Goal: Task Accomplishment & Management: Use online tool/utility

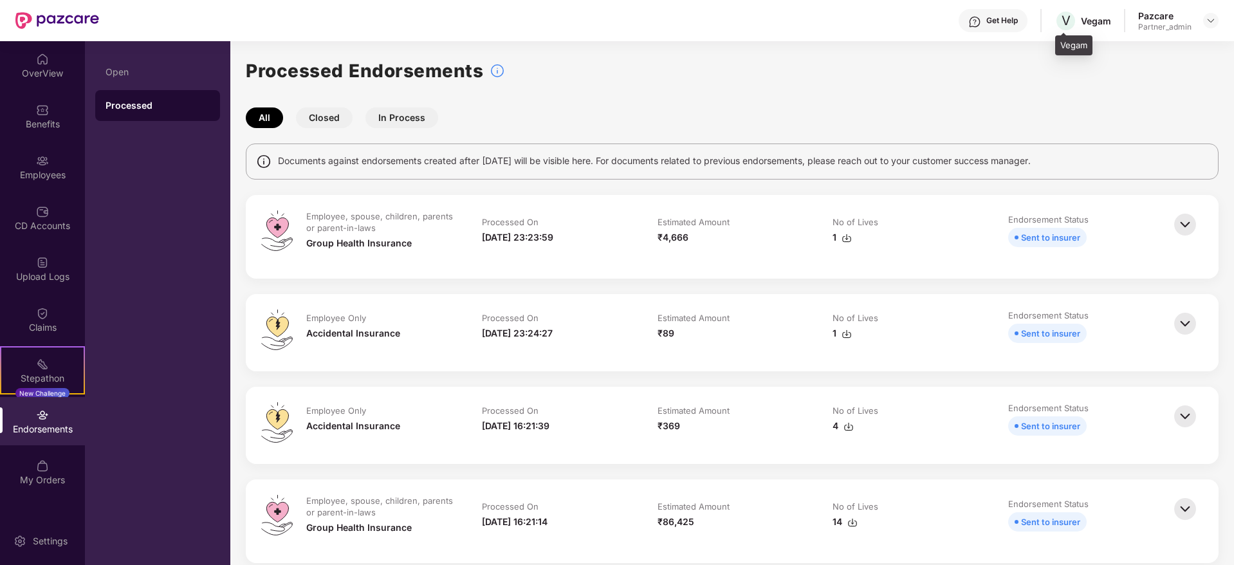
click at [1093, 21] on div "Vegam" at bounding box center [1096, 21] width 30 height 12
copy div "Vegam"
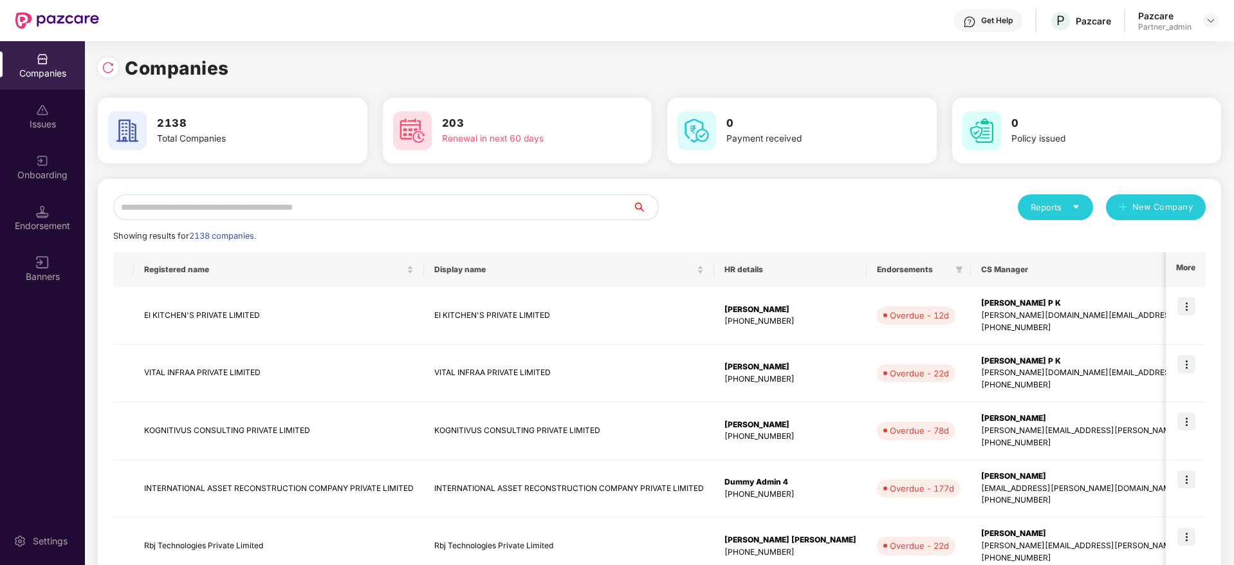
click at [273, 210] on input "text" at bounding box center [372, 207] width 519 height 26
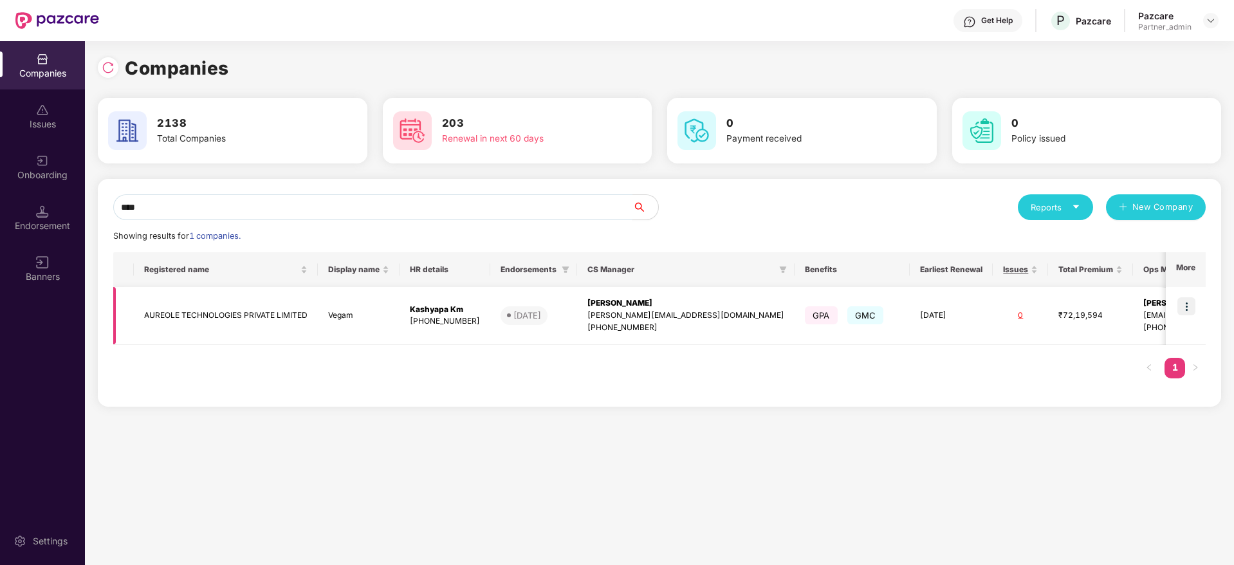
type input "****"
click at [633, 297] on div "[PERSON_NAME]" at bounding box center [685, 303] width 197 height 12
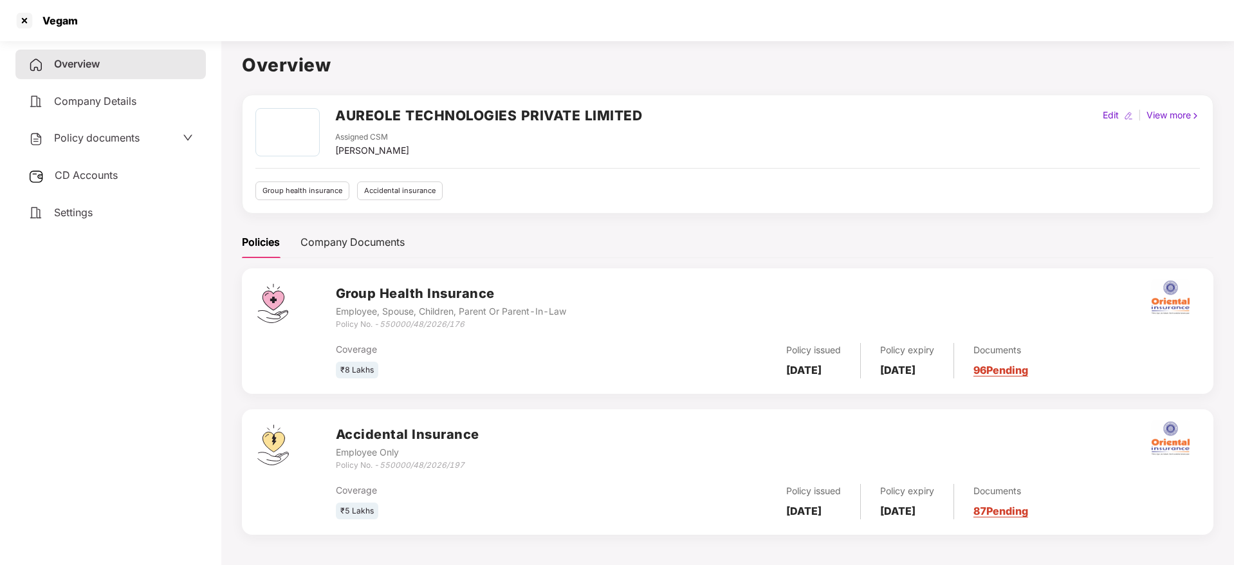
click at [94, 175] on span "CD Accounts" at bounding box center [86, 175] width 63 height 13
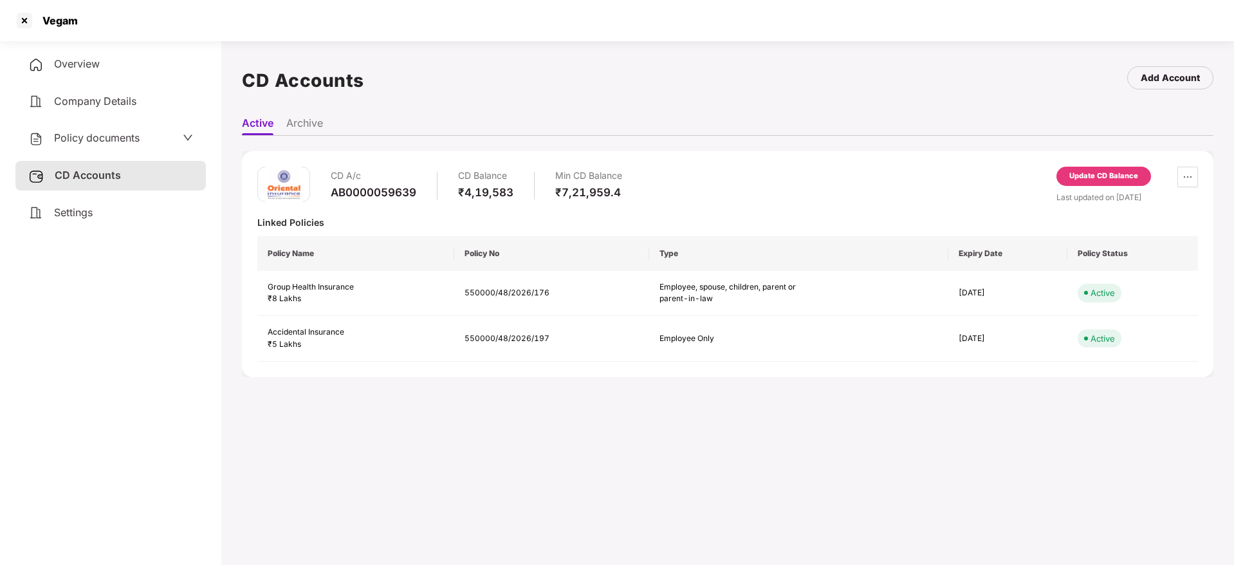
click at [1090, 176] on div "Update CD Balance" at bounding box center [1103, 176] width 69 height 12
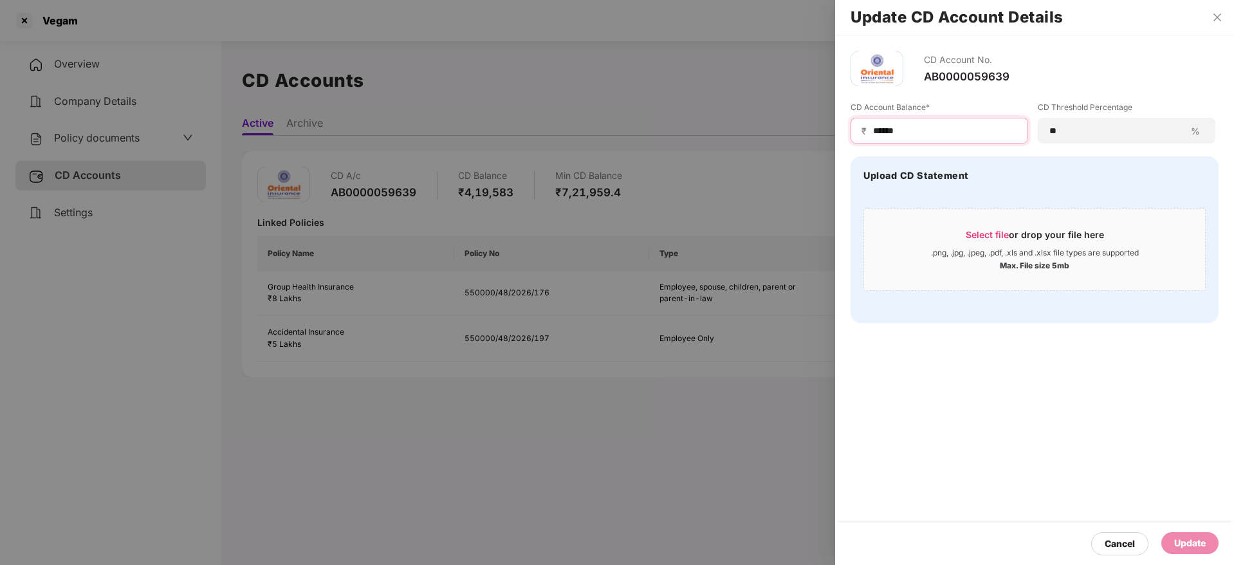
drag, startPoint x: 953, startPoint y: 134, endPoint x: 706, endPoint y: 126, distance: 247.8
click at [696, 128] on div "Update CD Account Details CD Account No. AB0000059639 CD Account Balance* ₹ ***…" at bounding box center [617, 282] width 1234 height 565
paste input
type input "******"
click at [993, 231] on span "Select file" at bounding box center [987, 234] width 43 height 11
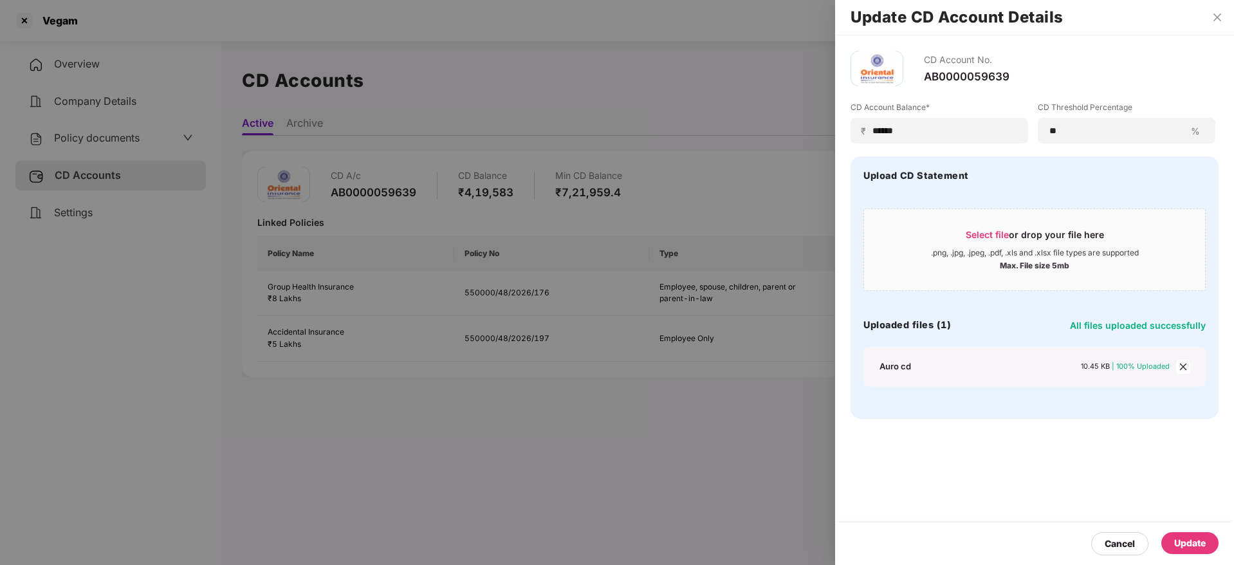
click at [1197, 550] on div "Update" at bounding box center [1189, 543] width 57 height 22
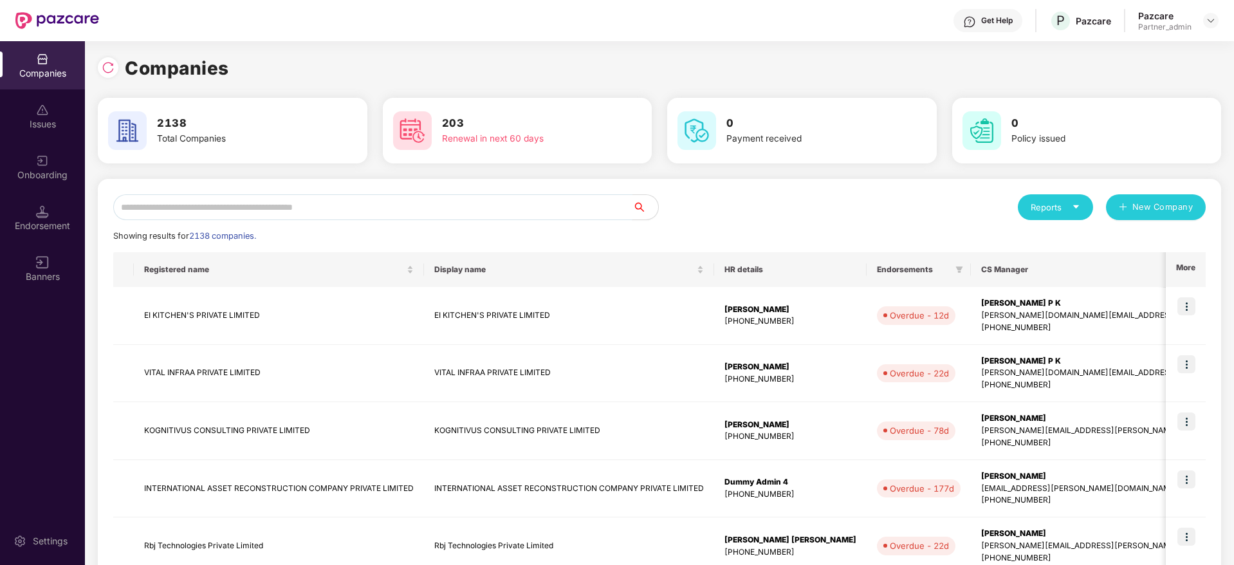
click at [219, 207] on input "text" at bounding box center [372, 207] width 519 height 26
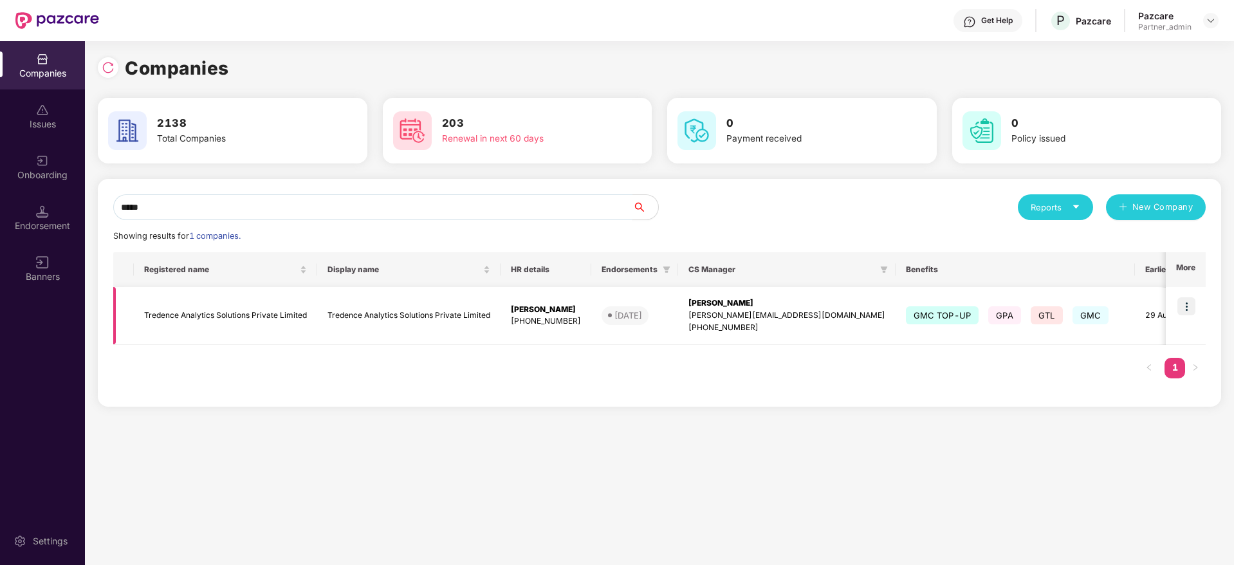
type input "*****"
click at [1188, 306] on img at bounding box center [1186, 306] width 18 height 18
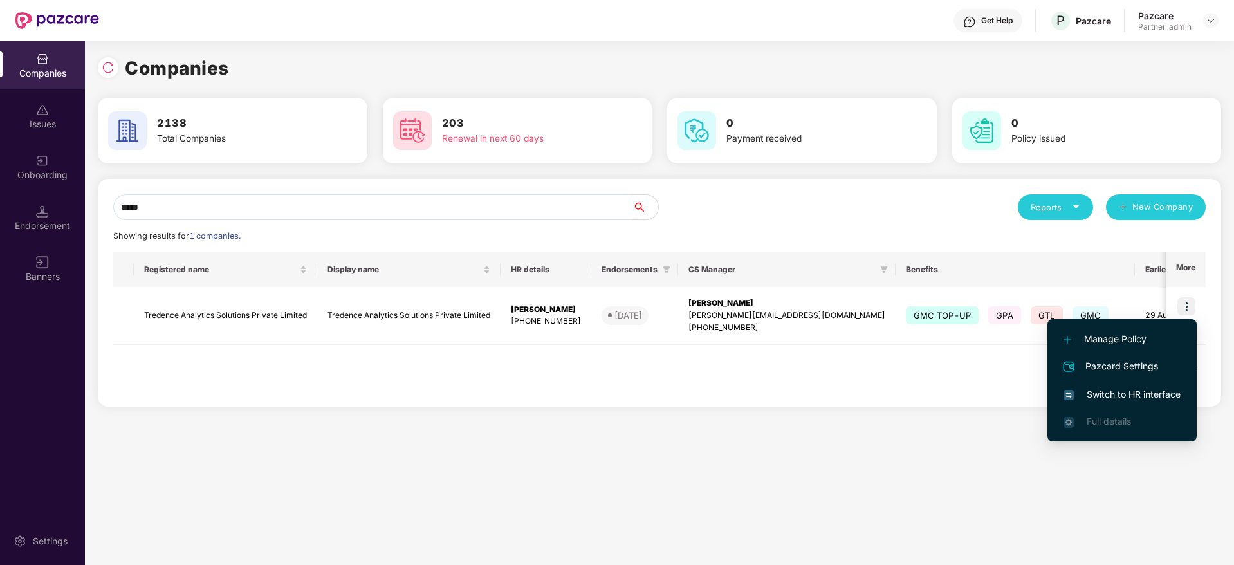
click at [1130, 397] on span "Switch to HR interface" at bounding box center [1121, 394] width 117 height 14
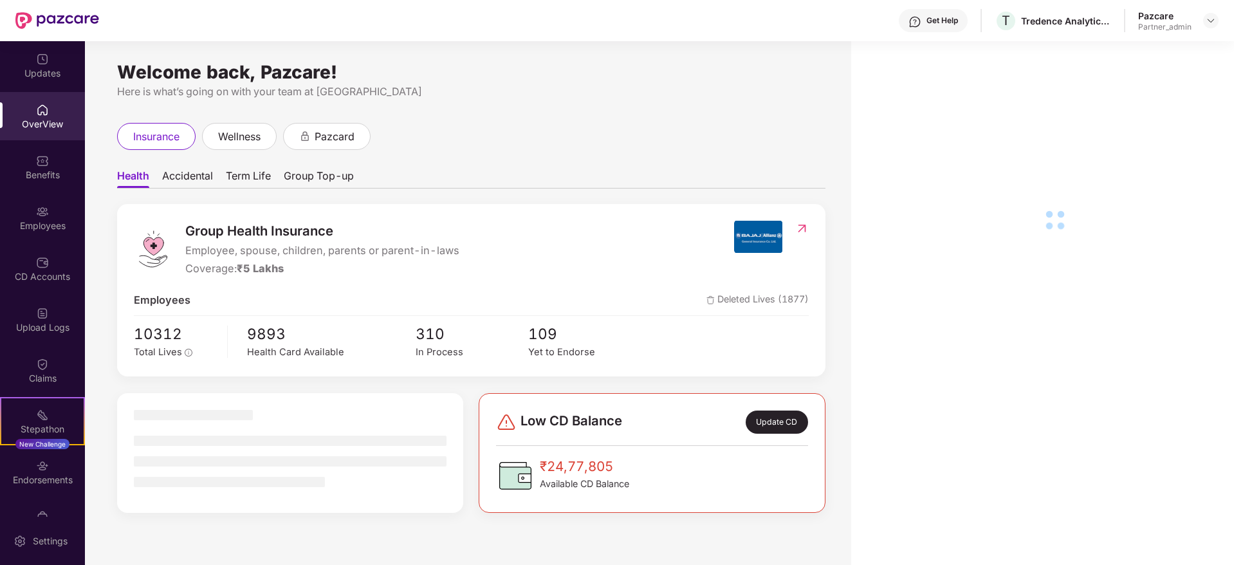
click at [33, 482] on div "Endorsements" at bounding box center [42, 479] width 85 height 13
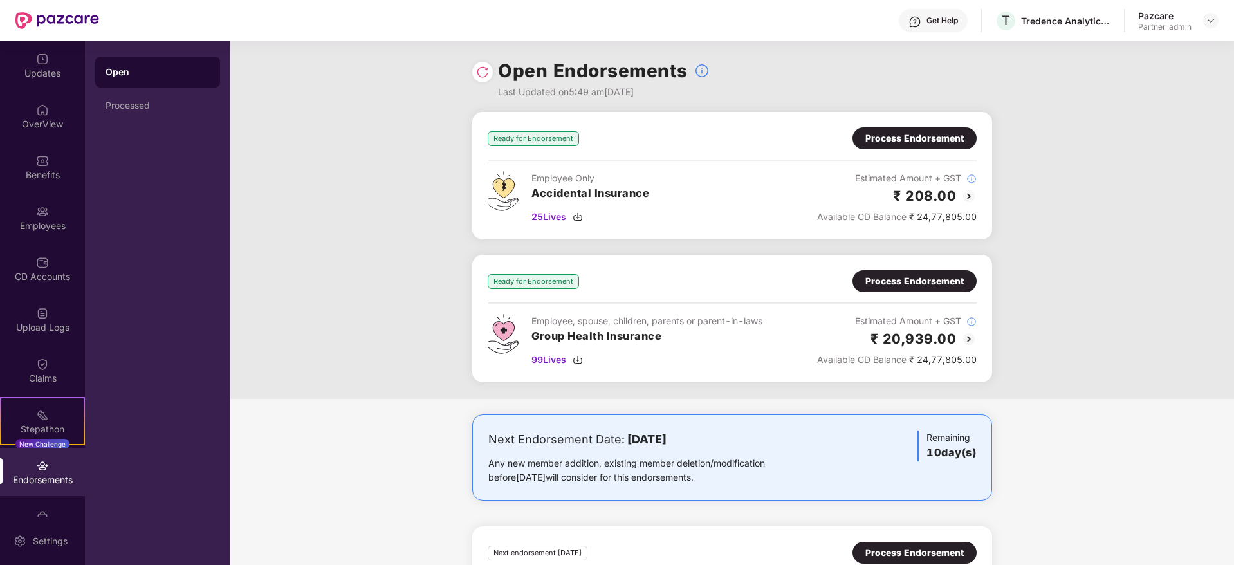
click at [893, 284] on div "Process Endorsement" at bounding box center [914, 281] width 98 height 14
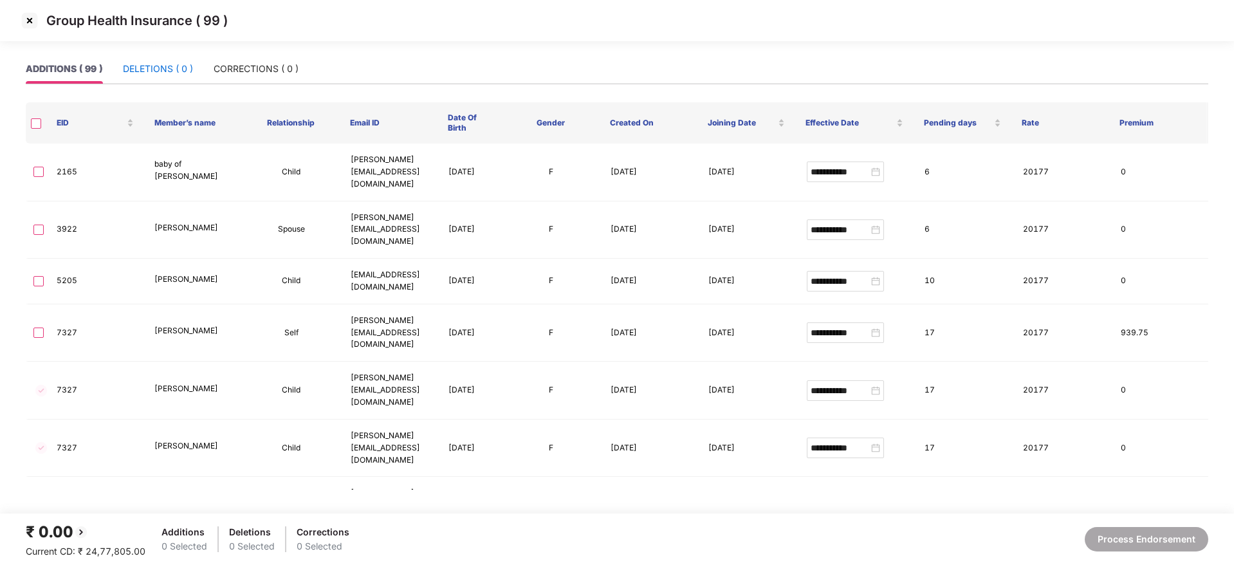
click at [156, 72] on div "DELETIONS ( 0 )" at bounding box center [158, 69] width 70 height 14
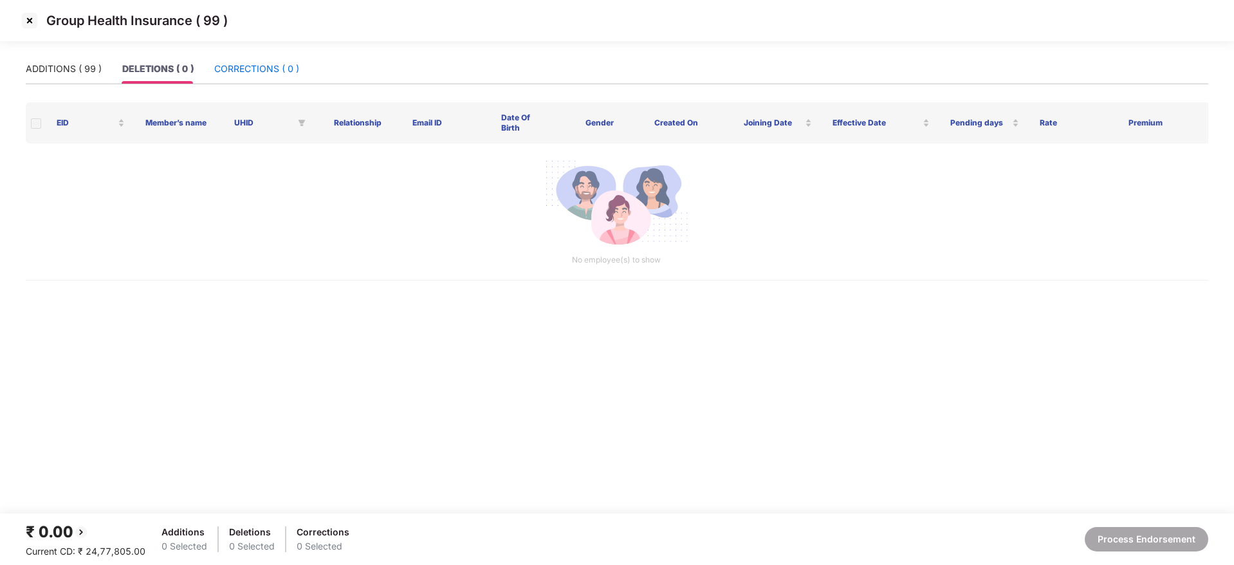
click at [279, 69] on div "CORRECTIONS ( 0 )" at bounding box center [256, 69] width 85 height 14
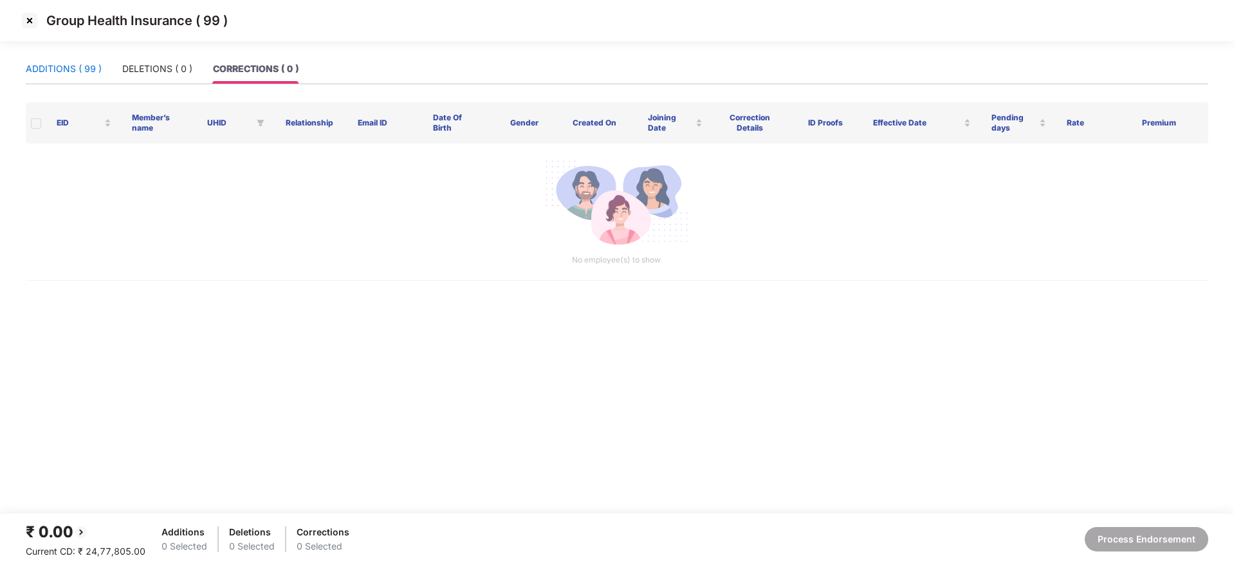
click at [76, 68] on div "ADDITIONS ( 99 )" at bounding box center [64, 69] width 76 height 14
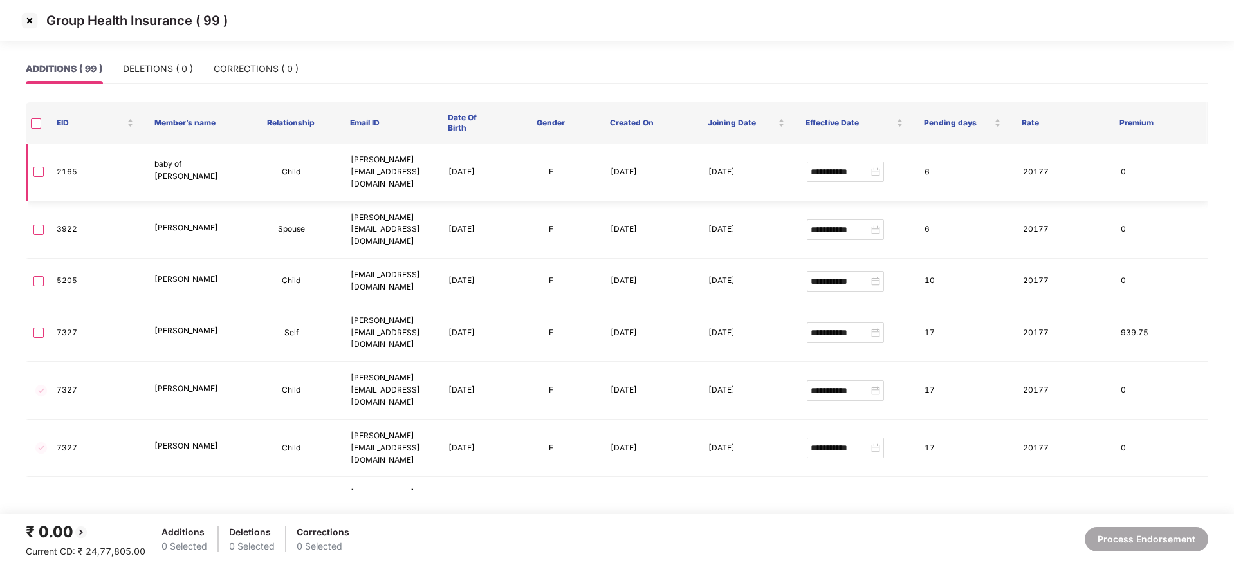
click at [33, 167] on td at bounding box center [36, 172] width 21 height 58
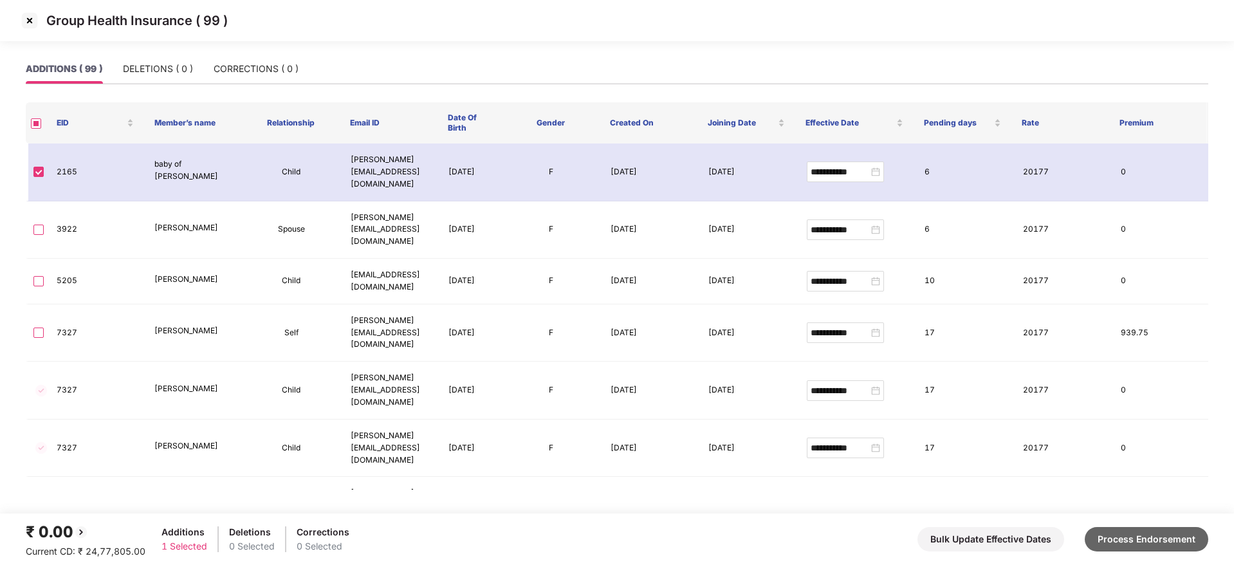
click at [1164, 542] on button "Process Endorsement" at bounding box center [1147, 539] width 124 height 24
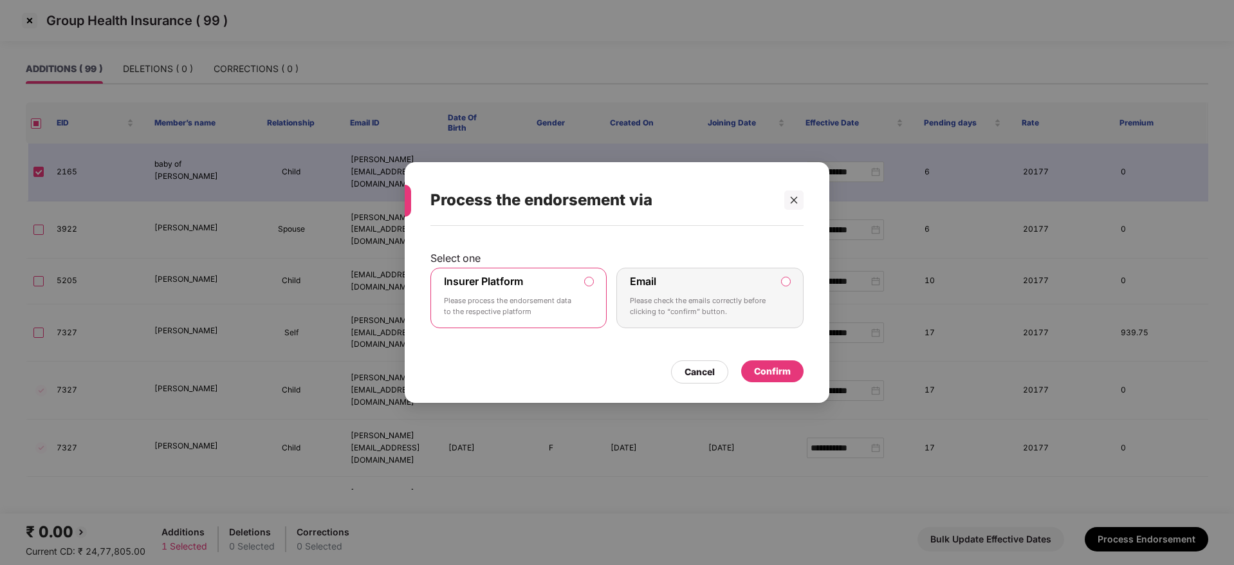
click at [776, 370] on div "Confirm" at bounding box center [772, 371] width 37 height 14
